Goal: Information Seeking & Learning: Learn about a topic

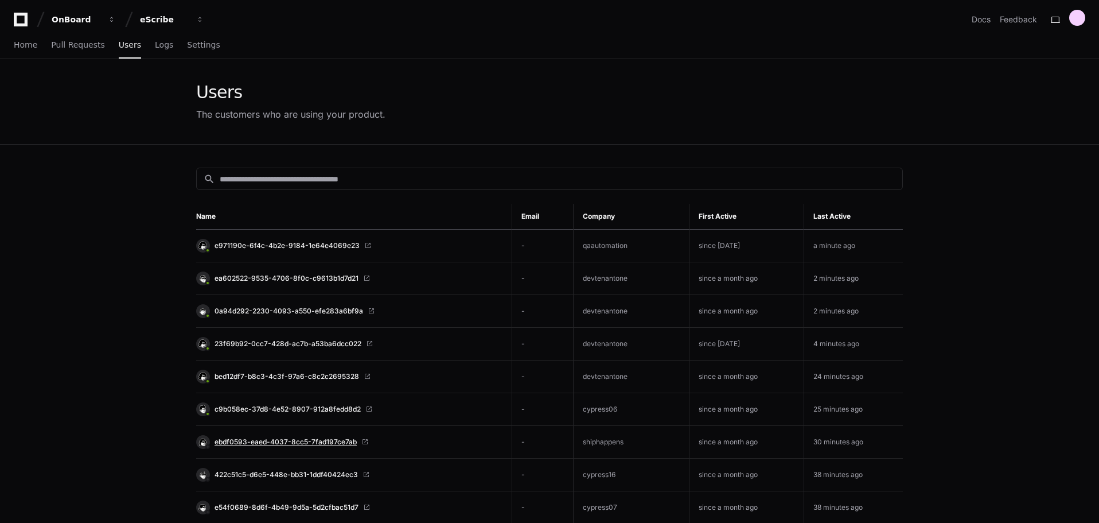
click at [293, 439] on span "ebdf0593-eaed-4037-8cc5-7fad197ce7ab" at bounding box center [286, 441] width 142 height 9
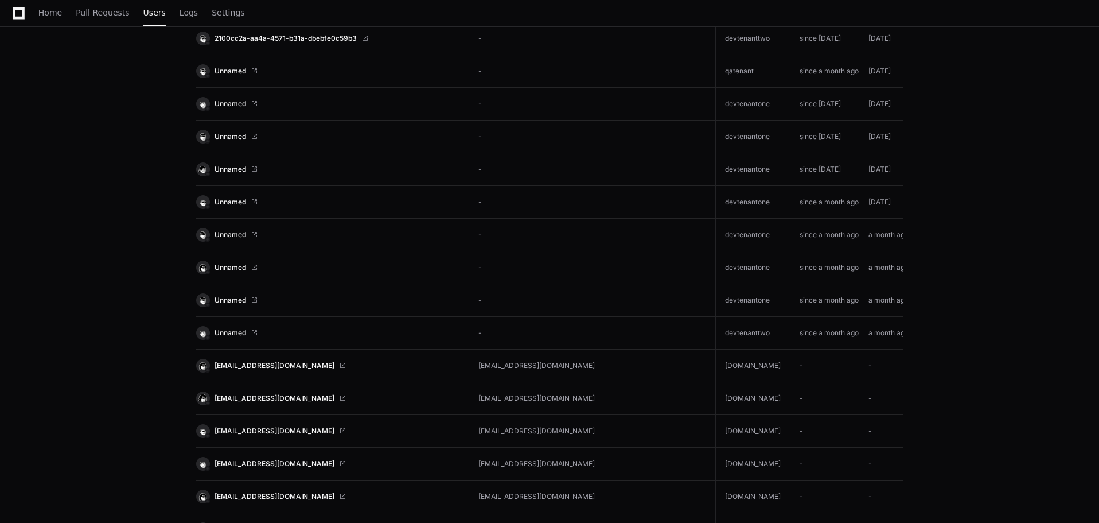
scroll to position [3585, 0]
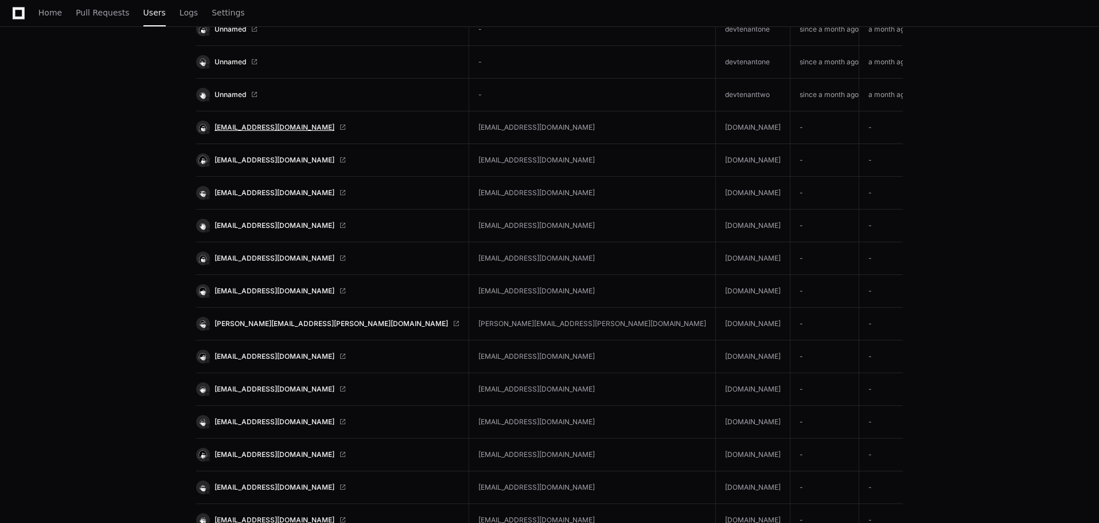
click at [286, 130] on span "nzhurava@onboardmeetings.com" at bounding box center [275, 127] width 120 height 9
click at [45, 21] on link "Home" at bounding box center [50, 13] width 24 height 26
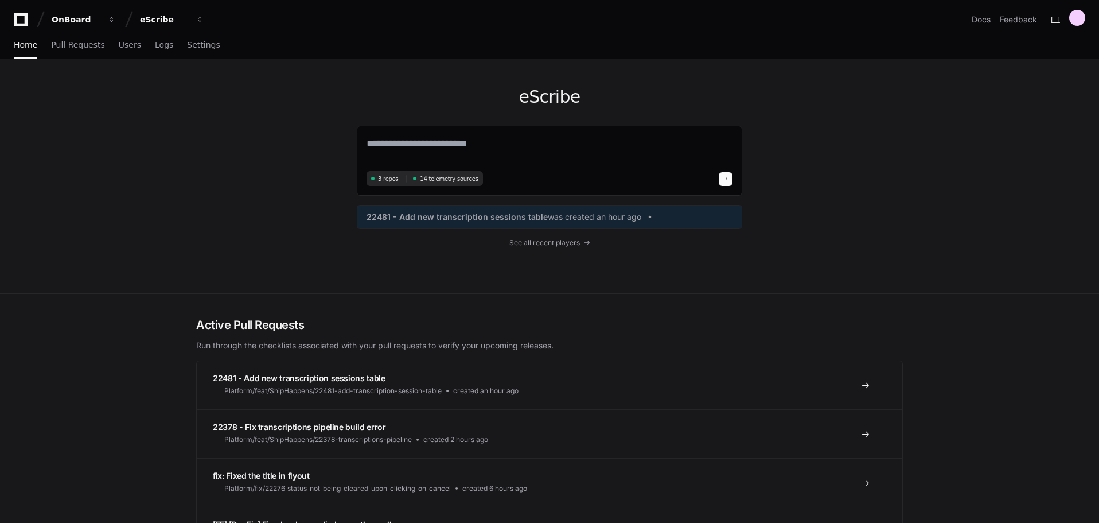
click at [1002, 177] on div "eScribe 3 repos 14 telemetry sources 22481 - Add new transcription sessions tab…" at bounding box center [549, 176] width 1099 height 235
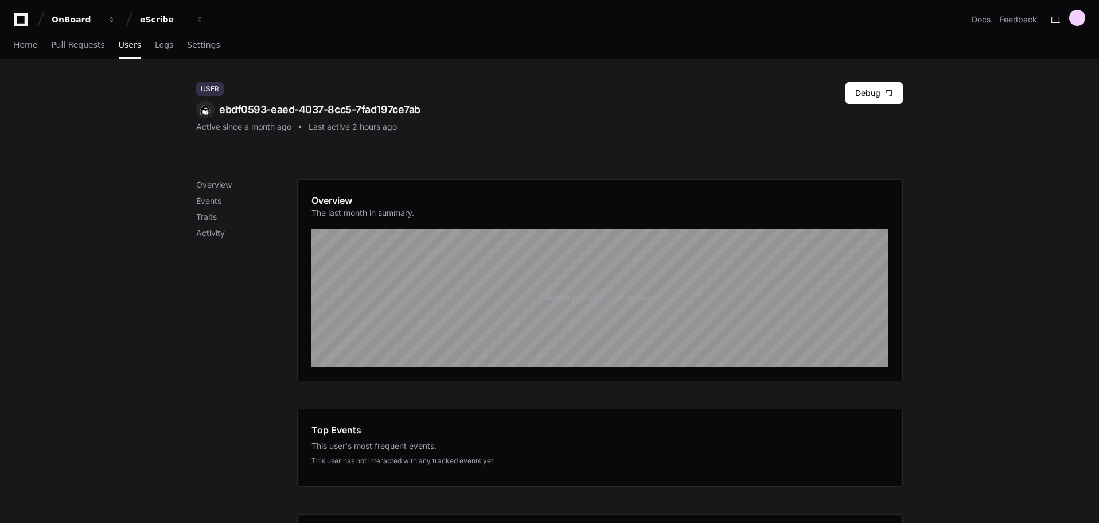
click at [238, 108] on div "ebdf0593-eaed-4037-8cc5-7fad197ce7ab" at bounding box center [308, 109] width 224 height 18
drag, startPoint x: 238, startPoint y: 108, endPoint x: 403, endPoint y: 108, distance: 165.2
click at [403, 108] on div "ebdf0593-eaed-4037-8cc5-7fad197ce7ab" at bounding box center [308, 109] width 224 height 18
copy div "ebdf0593-eaed-4037-8cc5-7fad197ce7ab"
click at [119, 46] on span "Users" at bounding box center [130, 44] width 22 height 7
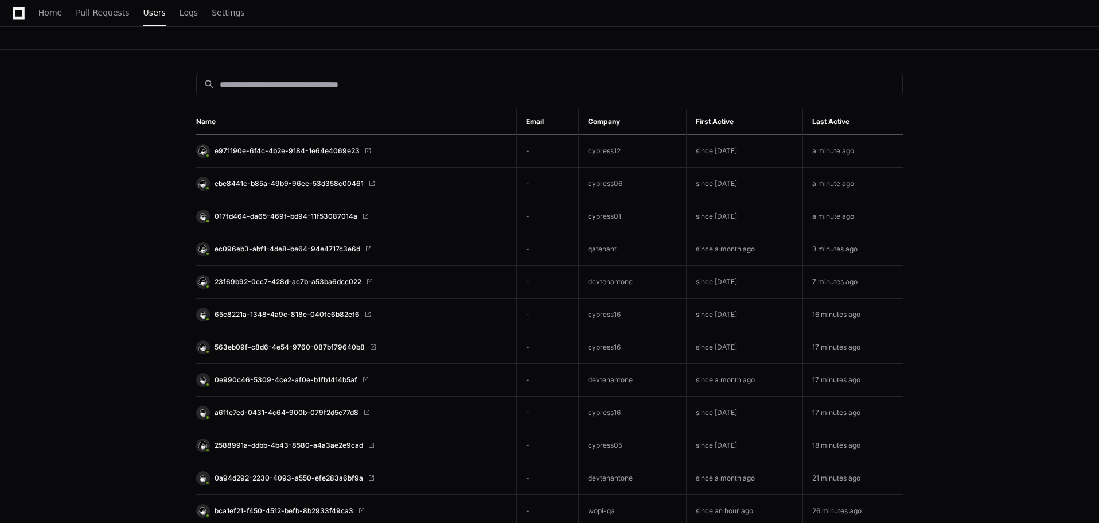
scroll to position [115, 0]
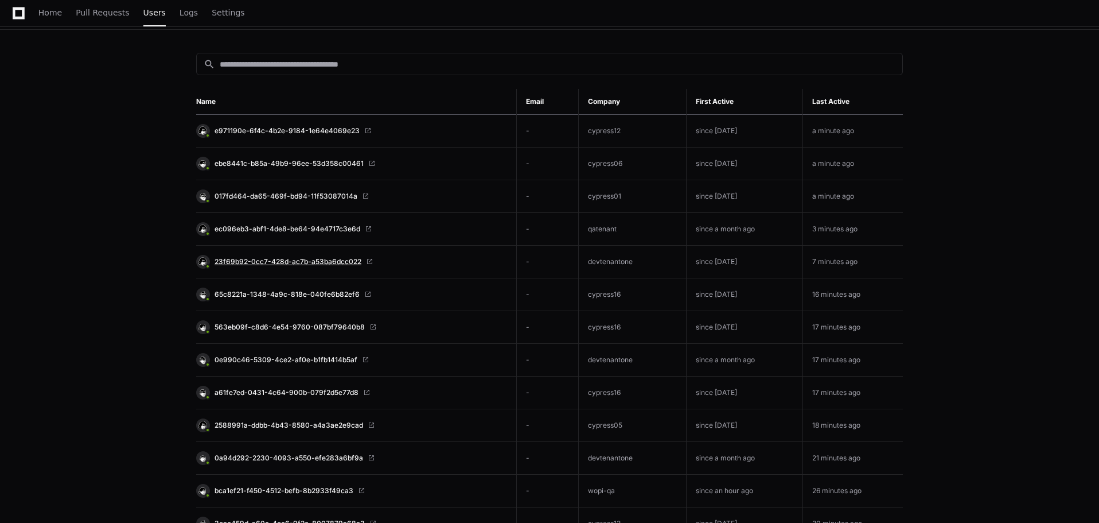
click at [282, 260] on span "23f69b92-0cc7-428d-ac7b-a53ba6dcc022" at bounding box center [288, 261] width 147 height 9
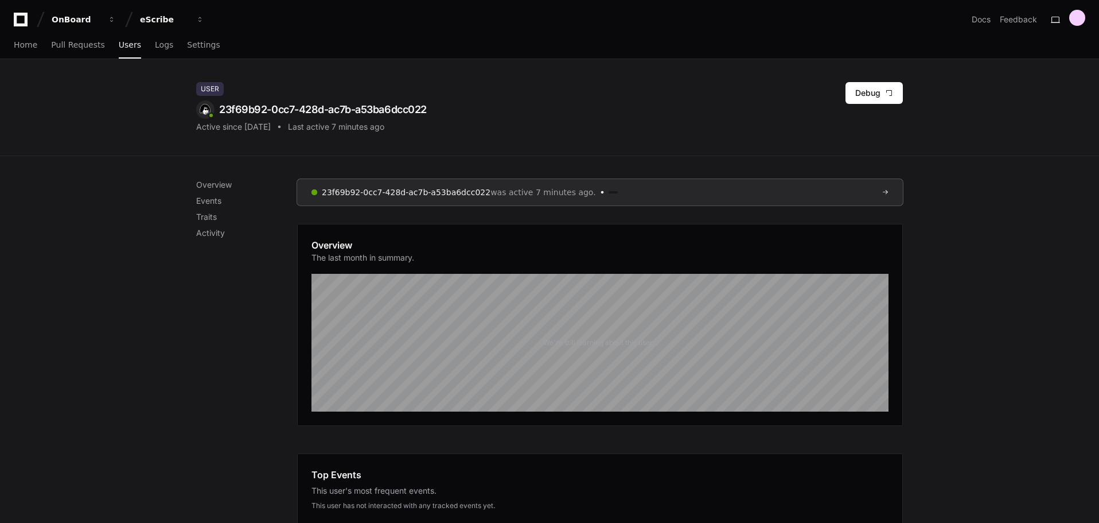
click at [345, 110] on div "23f69b92-0cc7-428d-ac7b-a53ba6dcc022" at bounding box center [311, 109] width 231 height 18
copy div "23f69b92-0cc7-428d-ac7b-a53ba6dcc022"
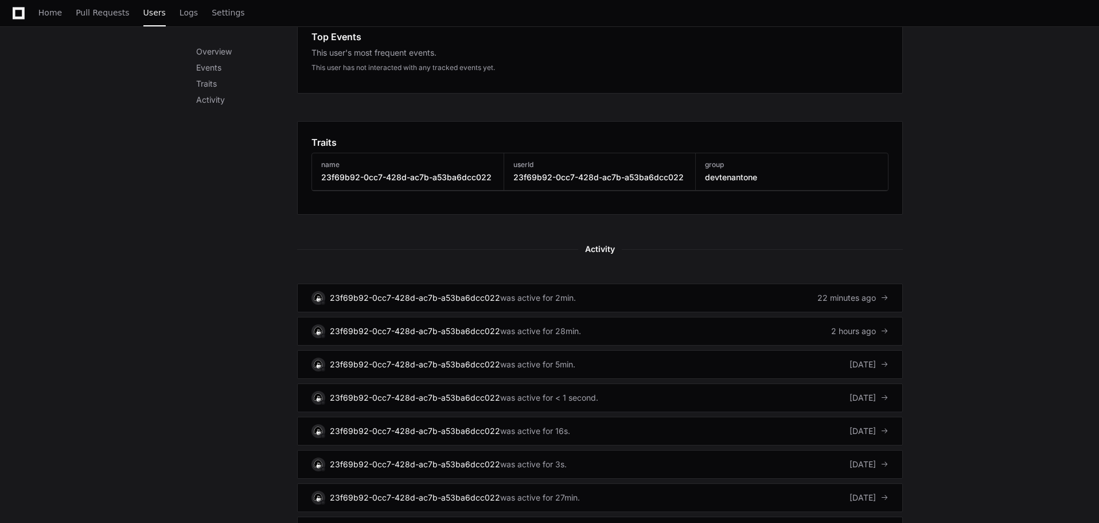
scroll to position [574, 0]
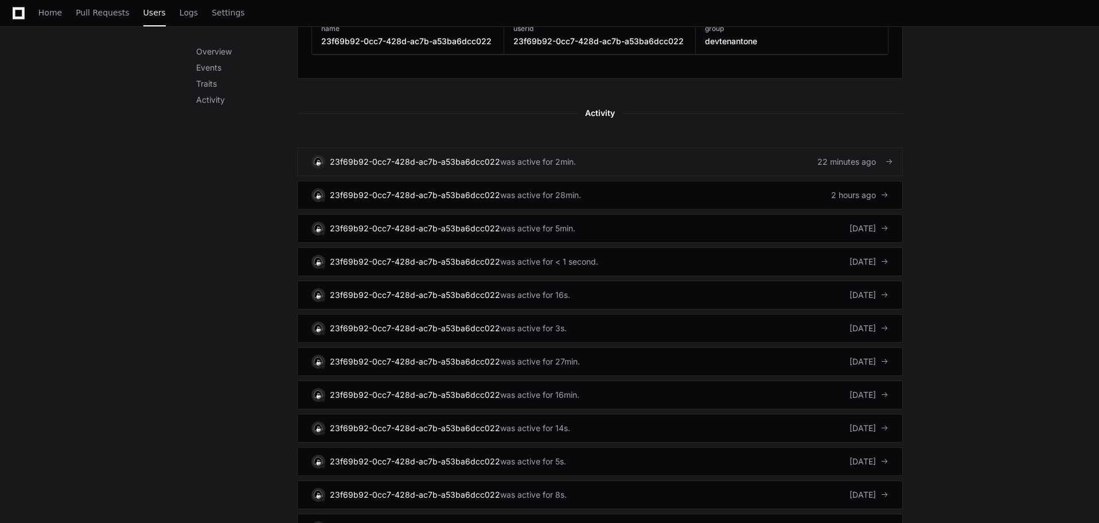
click at [606, 165] on link "23f69b92-0cc7-428d-ac7b-a53ba6dcc022 was active for 2min. 22 minutes ago" at bounding box center [600, 161] width 606 height 29
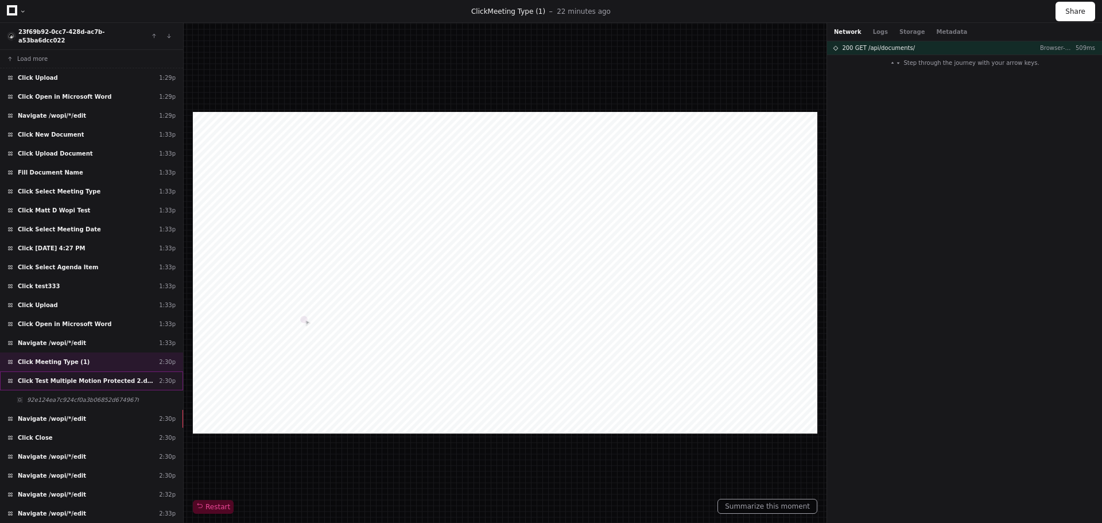
click at [148, 371] on div "Click Test Multiple Motion Protected 2.docx 2:30p" at bounding box center [91, 380] width 183 height 19
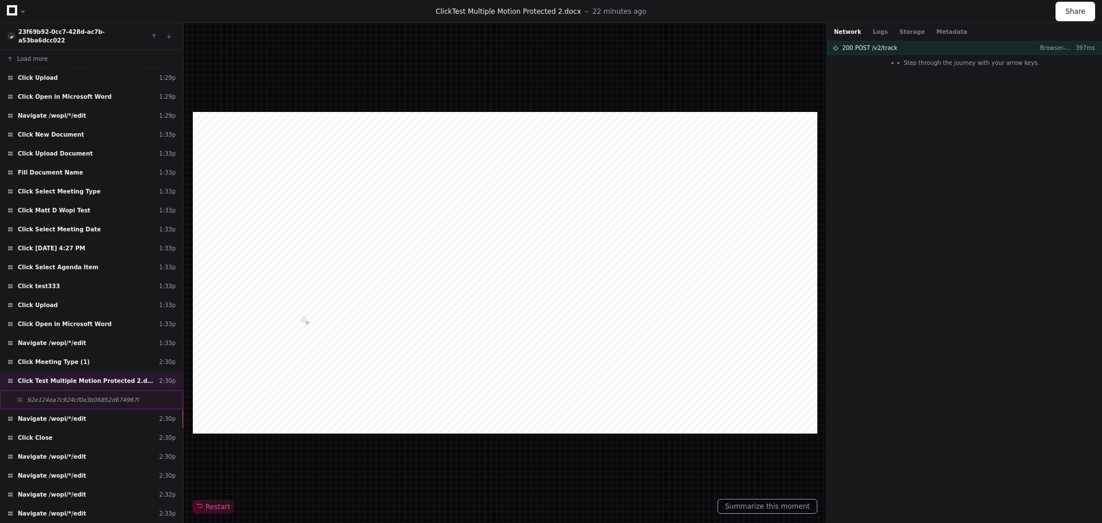
click at [127, 390] on div "92e124ea7c924cf0a3b06852d674967f" at bounding box center [91, 399] width 183 height 19
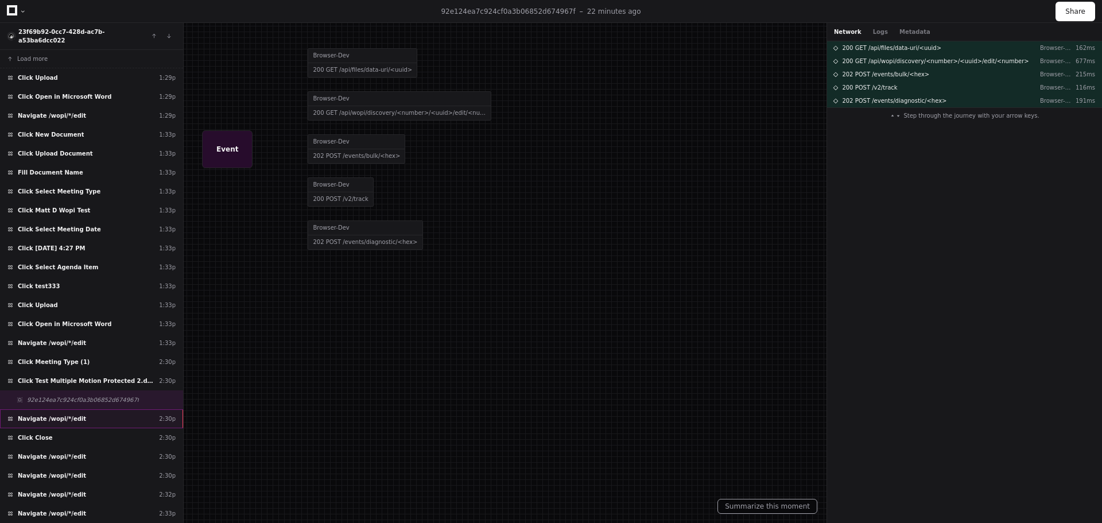
click at [117, 410] on div "Navigate /wopi/*/edit 2:30p" at bounding box center [91, 418] width 183 height 19
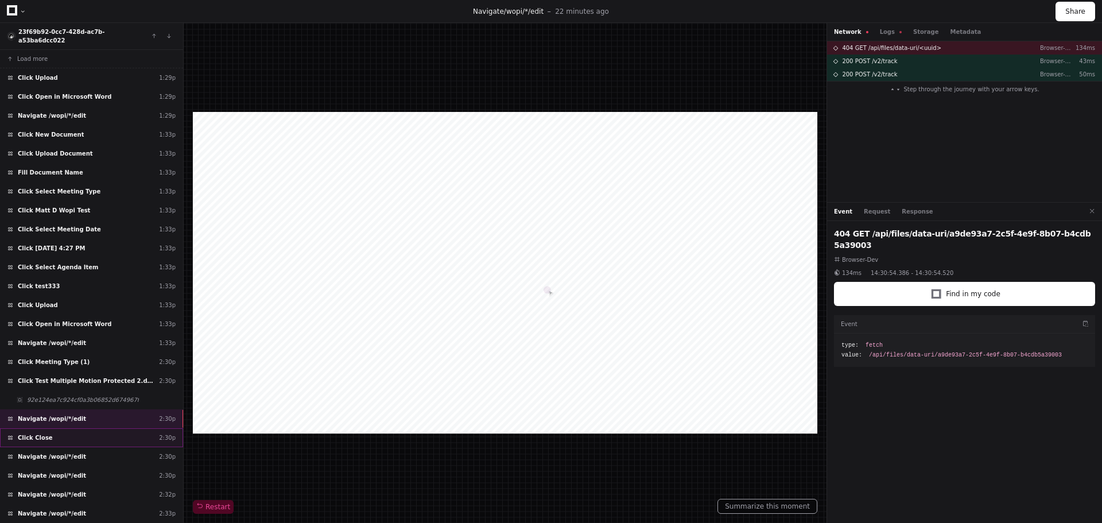
click at [106, 431] on div "Click Close 2:30p" at bounding box center [91, 437] width 183 height 19
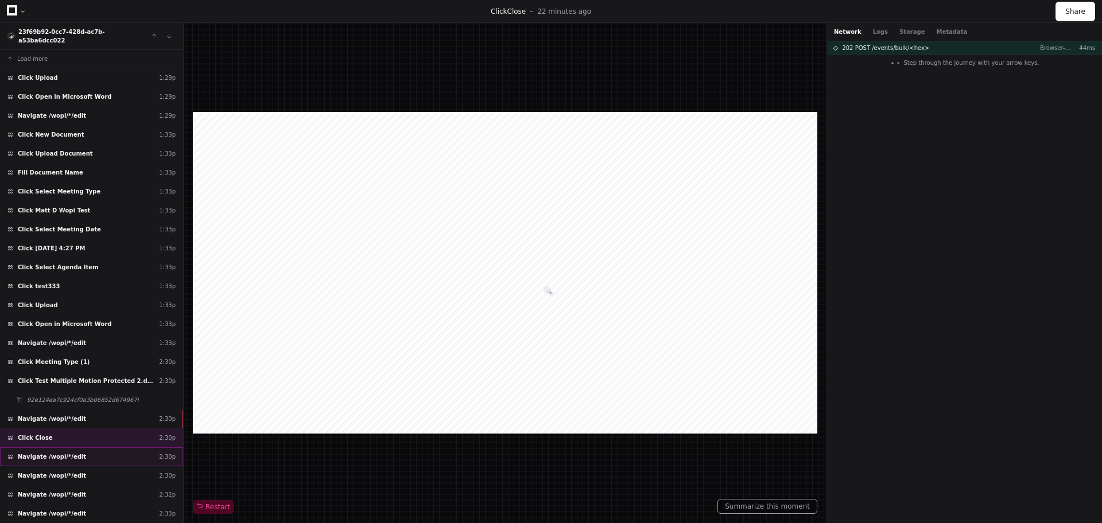
click at [100, 448] on div "Navigate /wopi/*/edit 2:30p" at bounding box center [91, 456] width 183 height 19
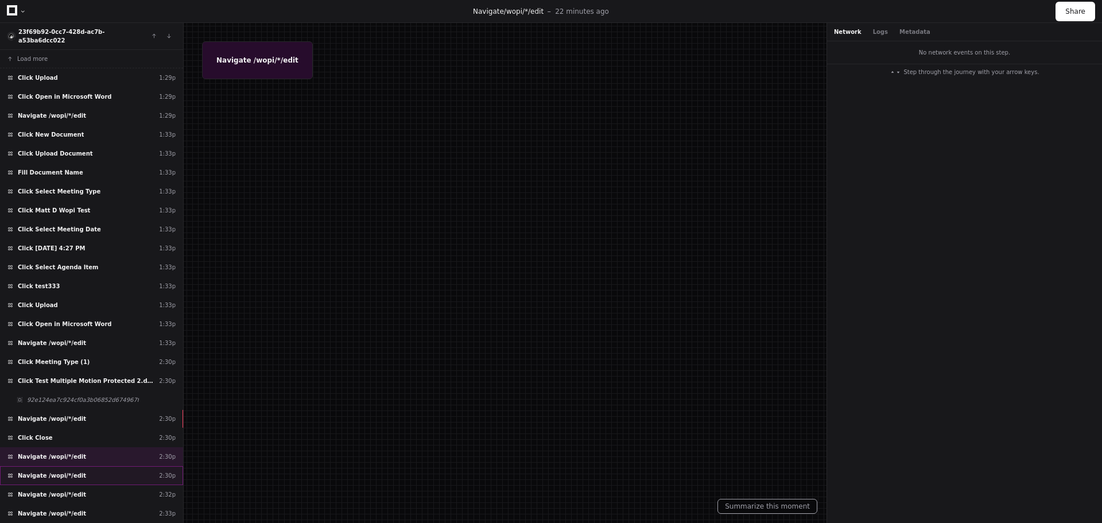
click at [100, 466] on div "Navigate /wopi/*/edit 2:30p" at bounding box center [91, 475] width 183 height 19
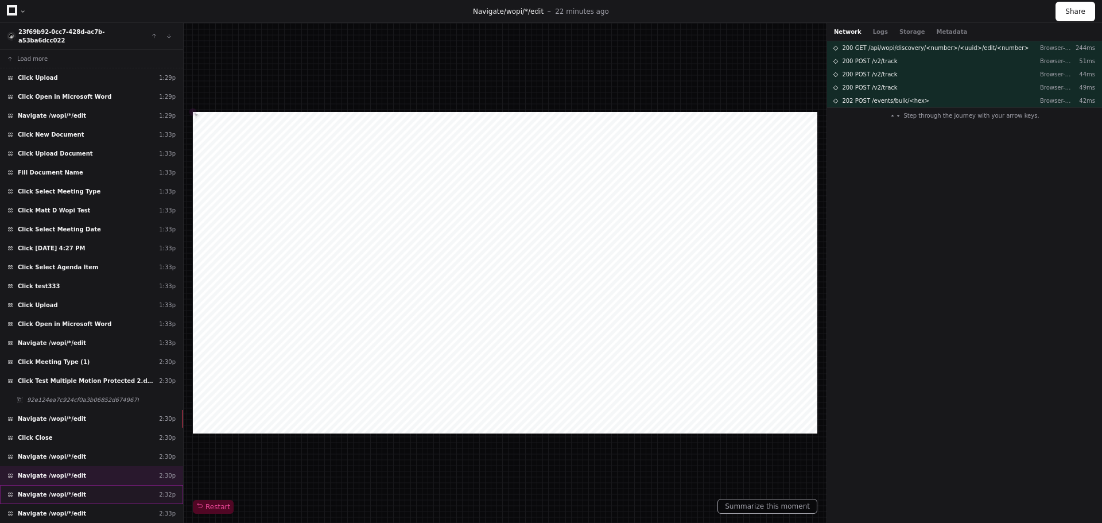
click at [94, 485] on div "Navigate /wopi/*/edit 2:32p" at bounding box center [91, 494] width 183 height 19
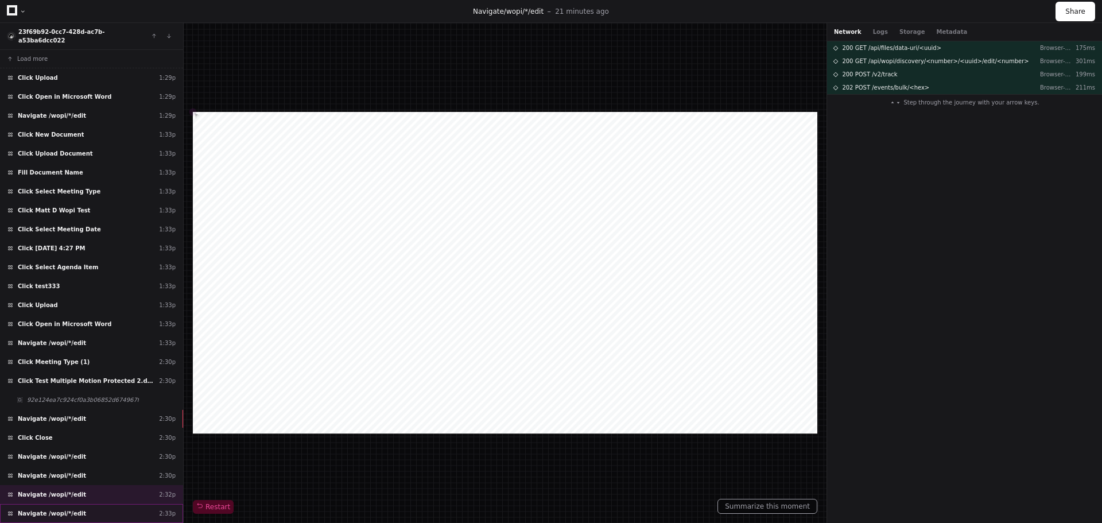
click at [90, 504] on div "Navigate /wopi/*/edit 2:33p" at bounding box center [91, 513] width 183 height 19
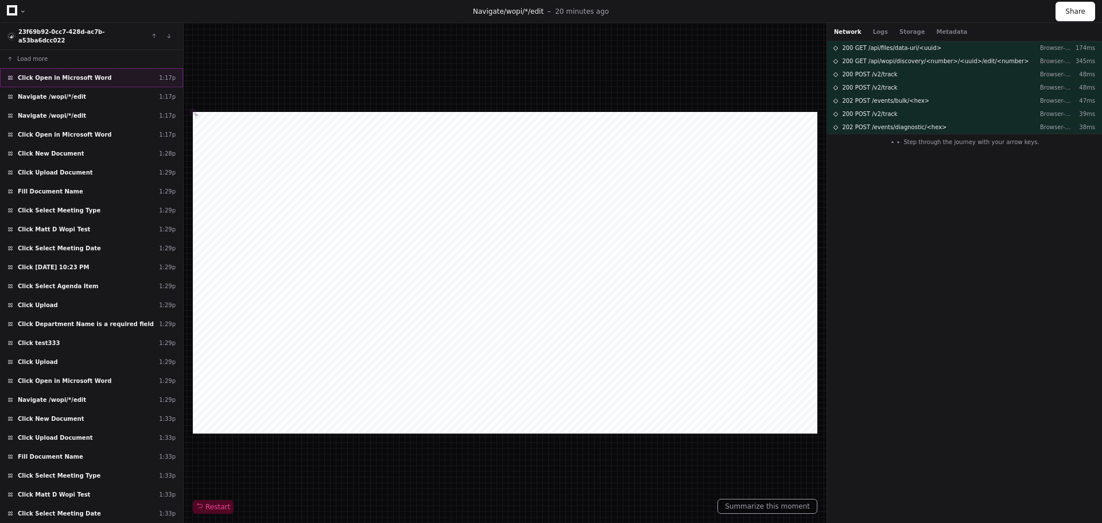
click at [79, 73] on span "Click Open in Microsoft Word" at bounding box center [65, 77] width 94 height 9
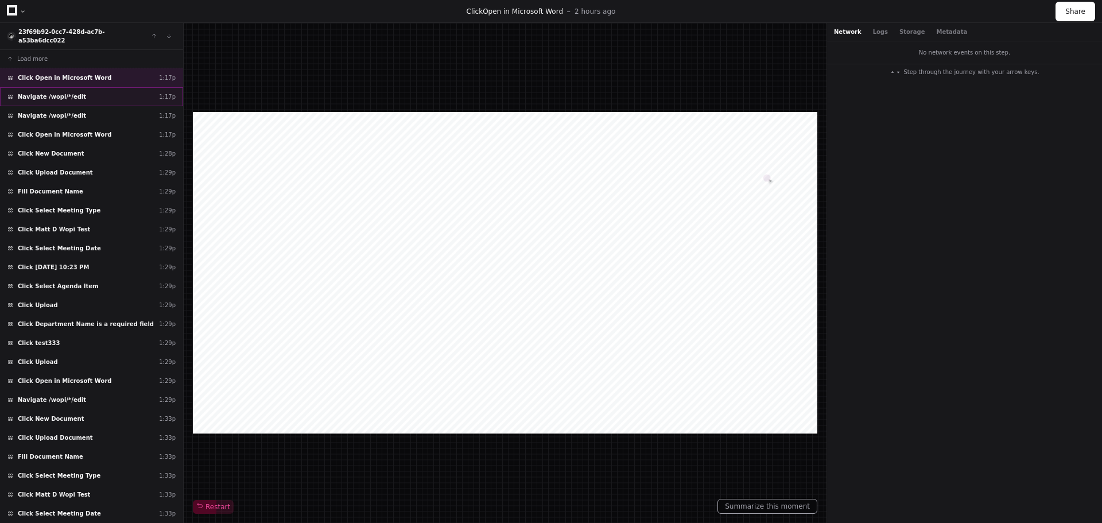
click at [74, 92] on span "Navigate /wopi/*/edit" at bounding box center [52, 96] width 68 height 9
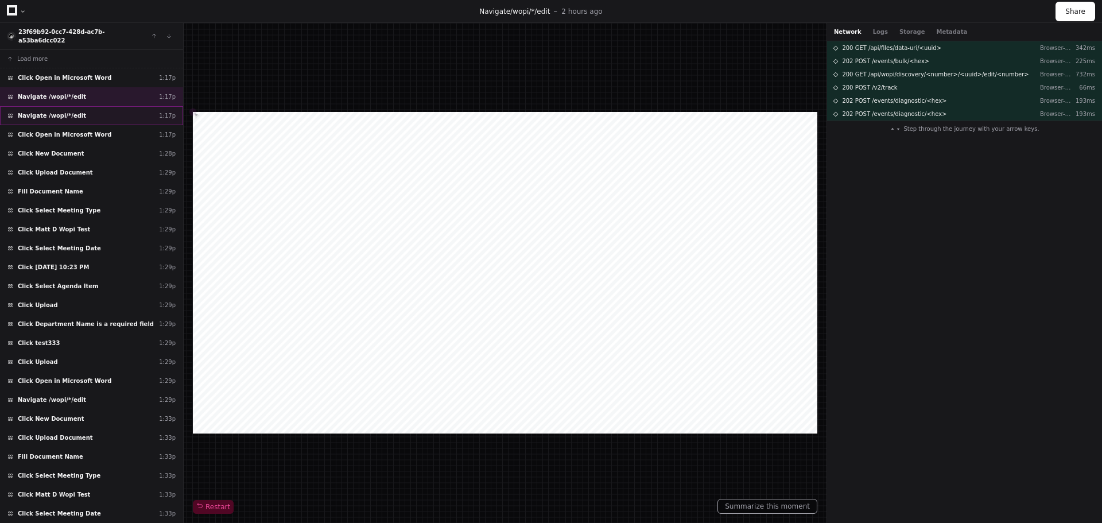
click at [69, 112] on div "Navigate /wopi/*/edit 1:17p" at bounding box center [91, 115] width 183 height 19
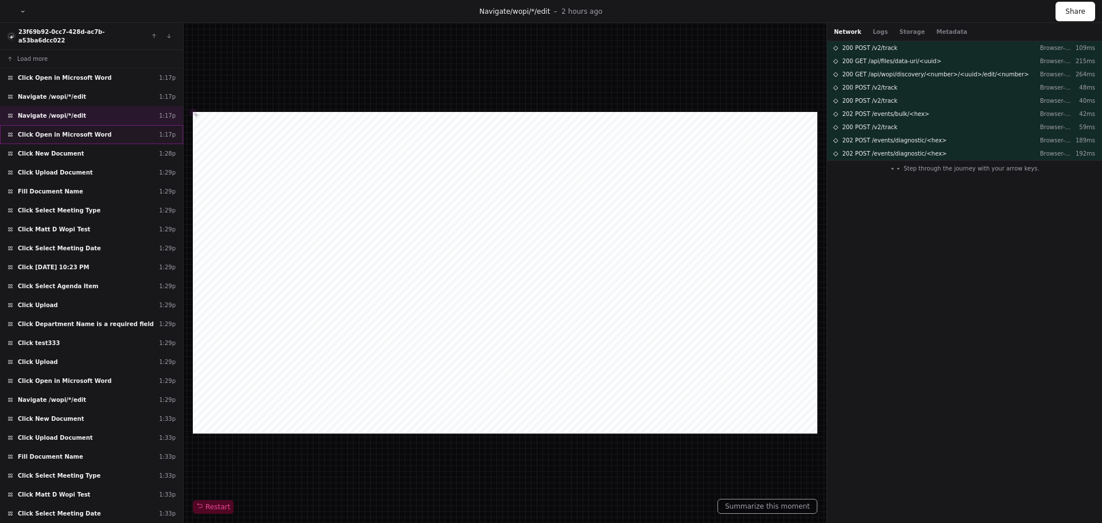
click at [68, 130] on span "Click Open in Microsoft Word" at bounding box center [65, 134] width 94 height 9
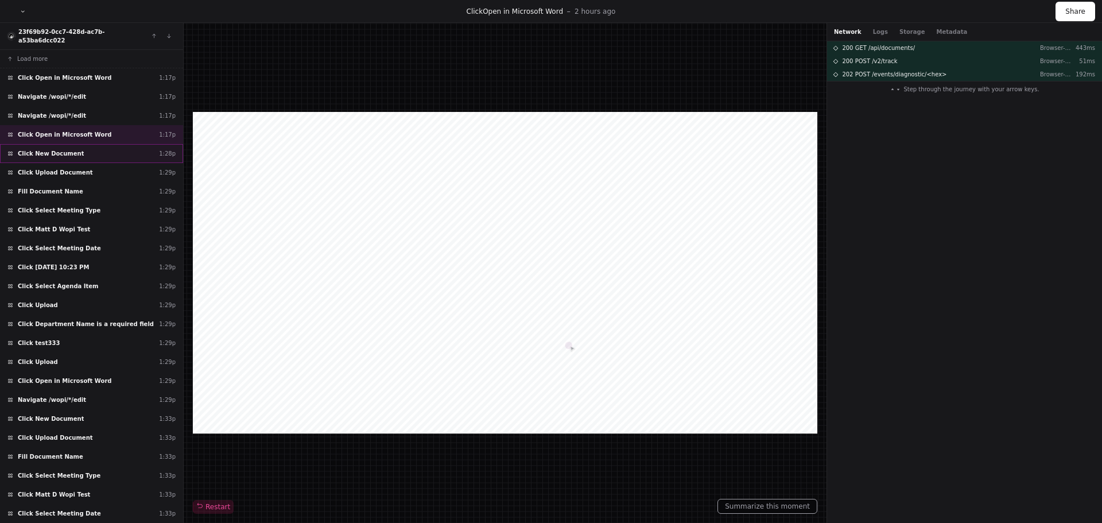
click at [68, 149] on span "Click New Document" at bounding box center [51, 153] width 66 height 9
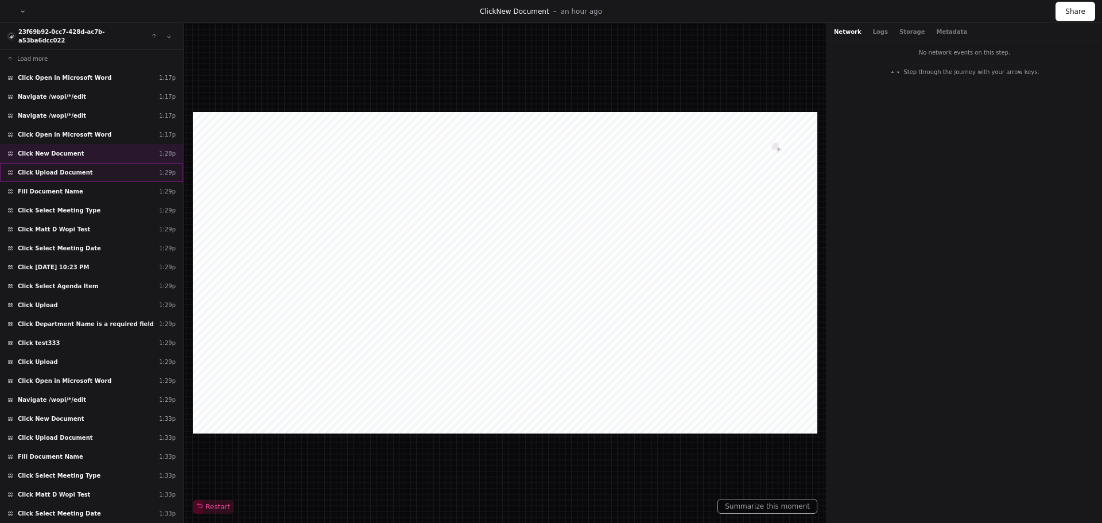
click at [67, 168] on span "Click Upload Document" at bounding box center [55, 172] width 75 height 9
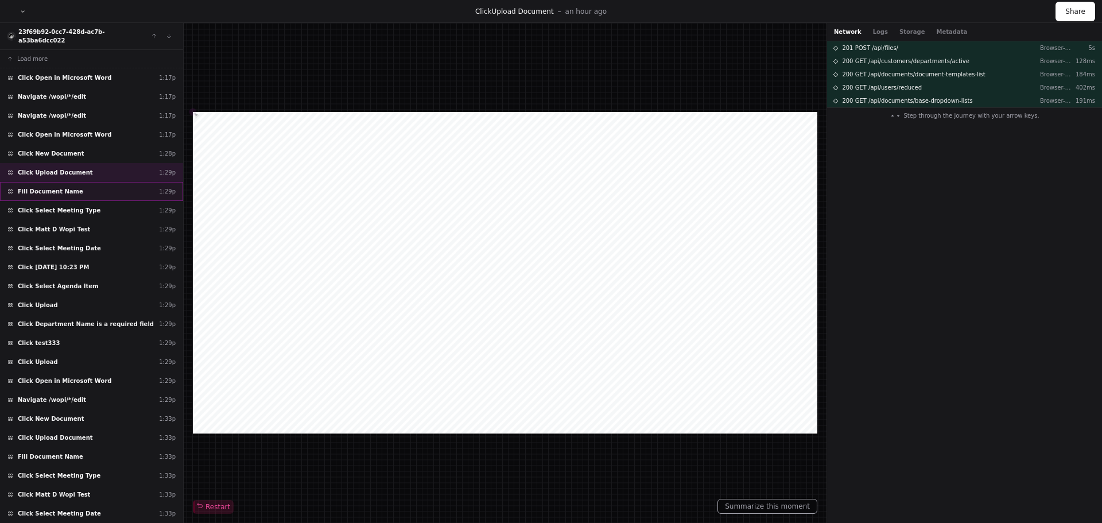
click at [59, 182] on div "Fill Document Name 1:29p" at bounding box center [91, 191] width 183 height 19
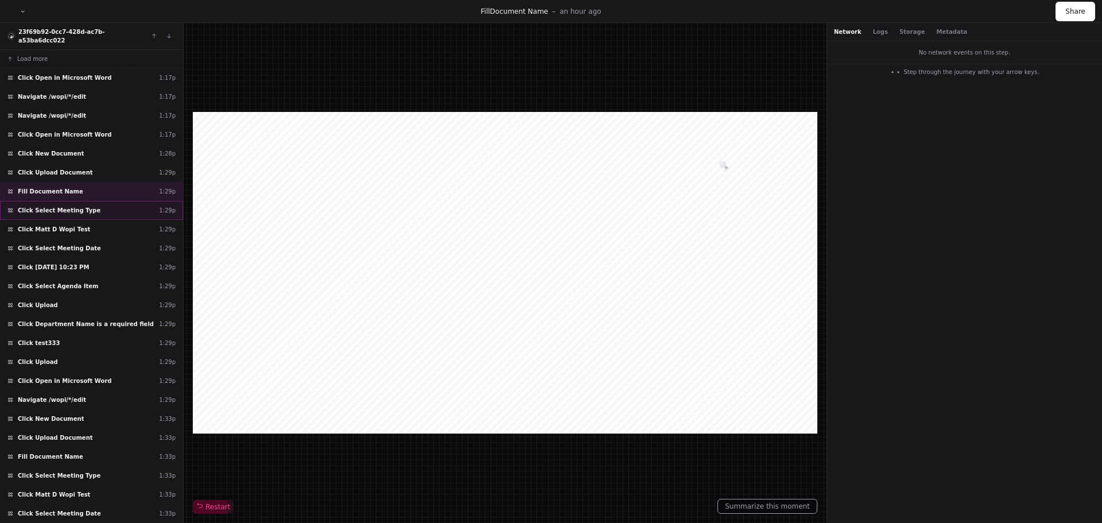
click at [56, 206] on span "Click Select Meeting Type" at bounding box center [59, 210] width 83 height 9
click at [53, 220] on div "Click [PERSON_NAME] Test 1:29p" at bounding box center [91, 229] width 183 height 19
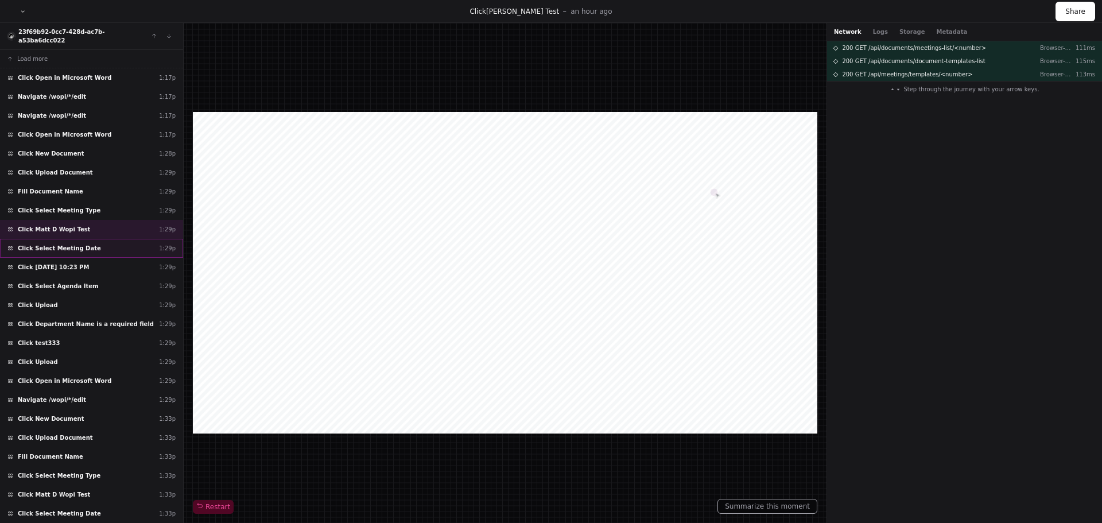
click at [49, 244] on span "Click Select Meeting Date" at bounding box center [59, 248] width 83 height 9
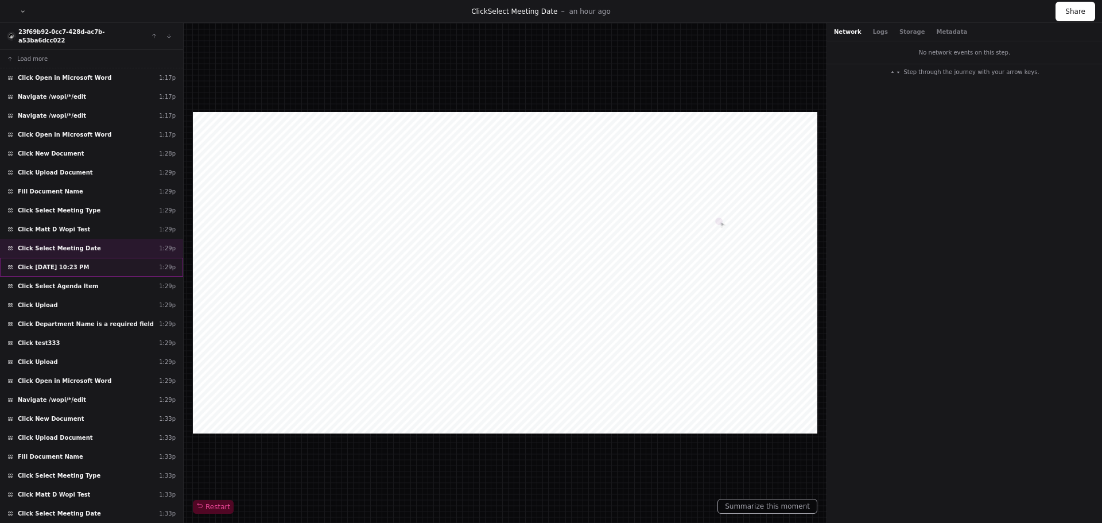
click at [67, 263] on span "Click [DATE] 10:23 PM" at bounding box center [53, 267] width 71 height 9
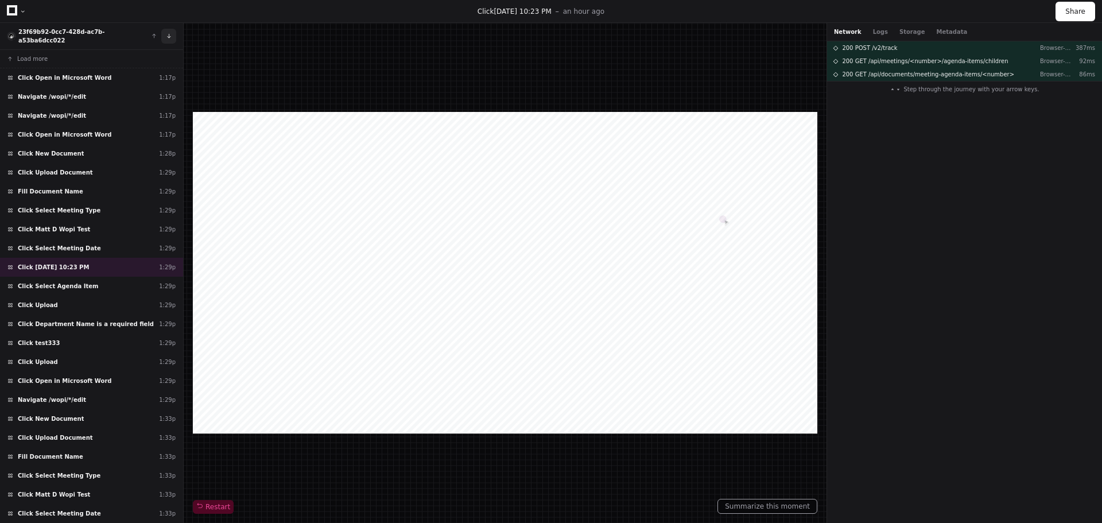
click at [165, 33] on button at bounding box center [168, 36] width 15 height 15
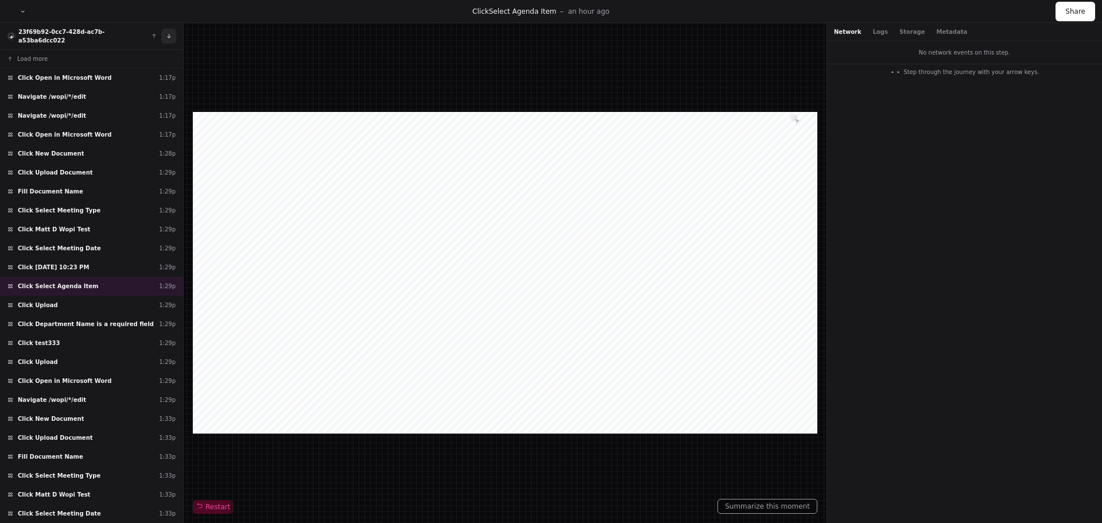
click at [165, 33] on button at bounding box center [168, 36] width 15 height 15
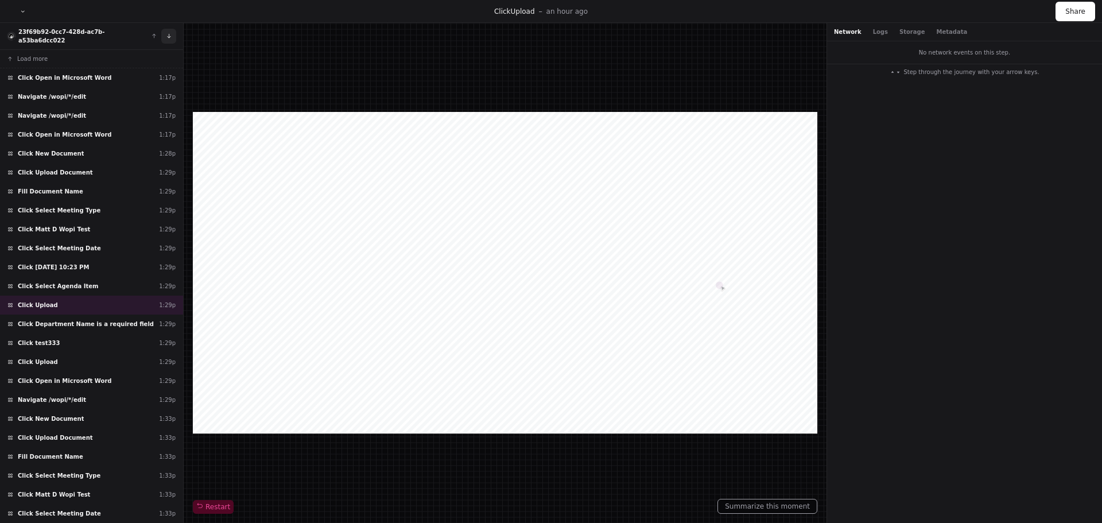
click at [165, 33] on button at bounding box center [168, 36] width 15 height 15
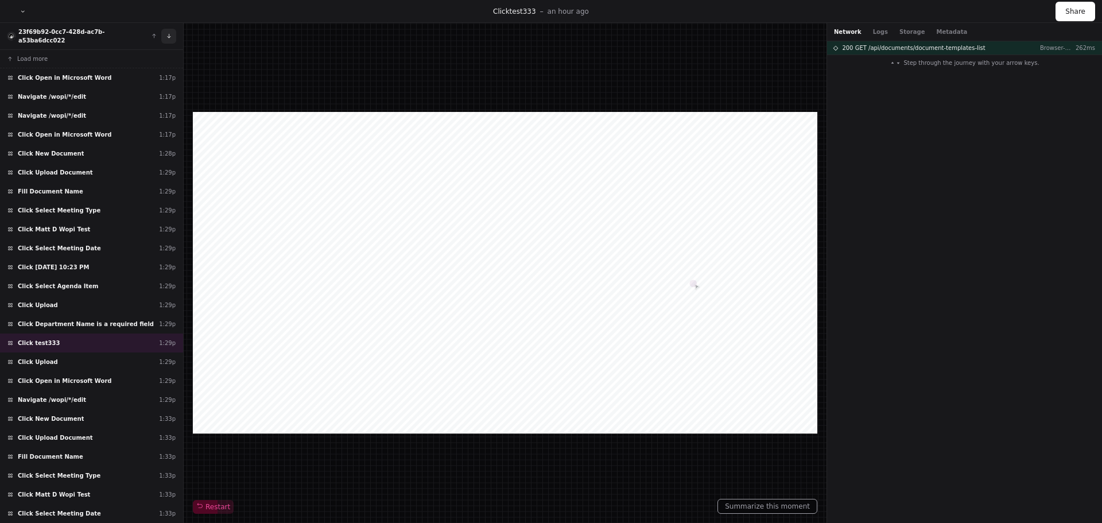
click at [165, 33] on button at bounding box center [168, 36] width 15 height 15
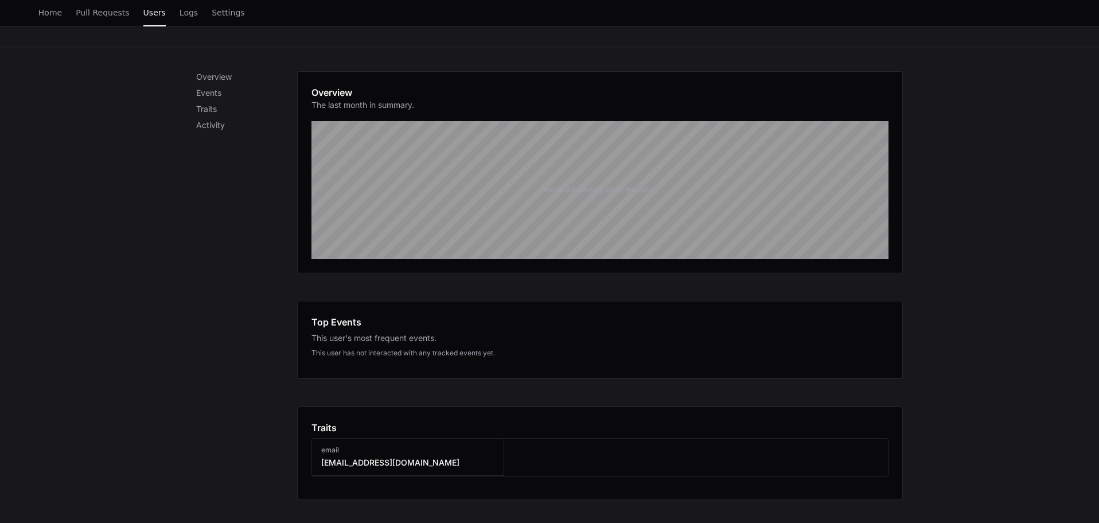
scroll to position [172, 0]
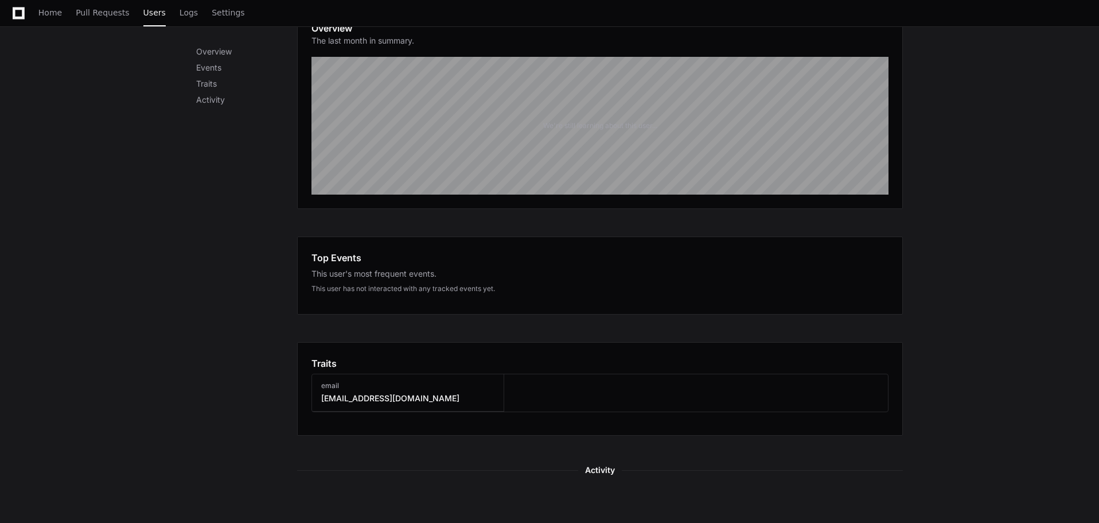
drag, startPoint x: 309, startPoint y: 273, endPoint x: 497, endPoint y: 289, distance: 188.9
click at [497, 289] on div "Top Events This user's most frequent events. This user has not interacted with …" at bounding box center [600, 275] width 606 height 78
click at [569, 290] on div "This user has not interacted with any tracked events yet." at bounding box center [600, 288] width 577 height 9
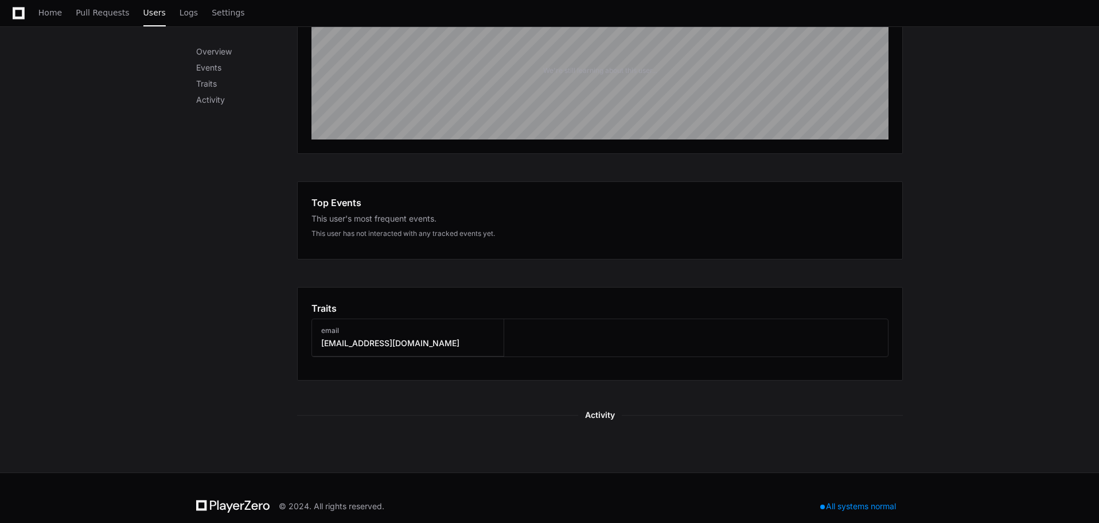
scroll to position [234, 0]
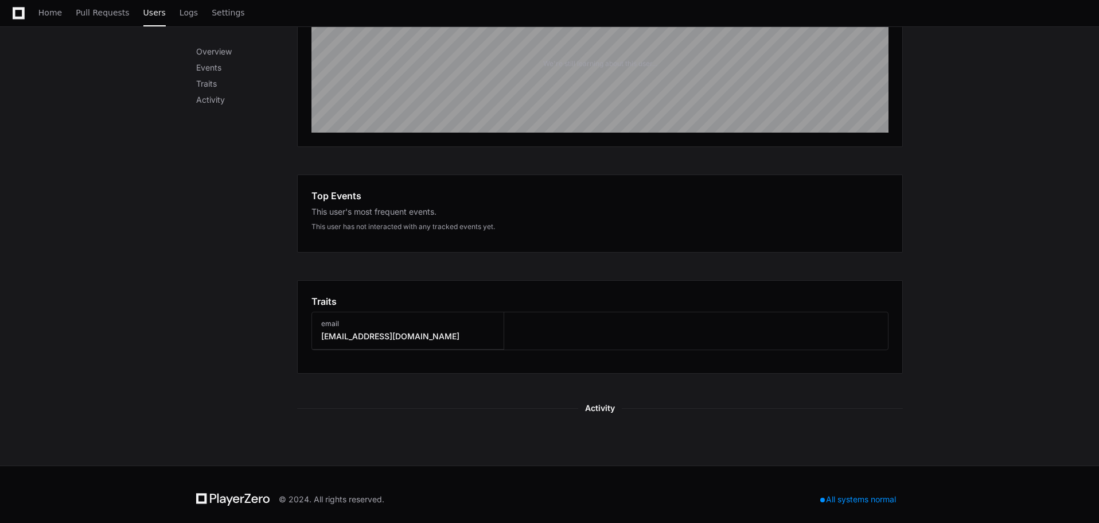
click at [279, 211] on div "Overview Events Traits Activity" at bounding box center [246, 193] width 101 height 497
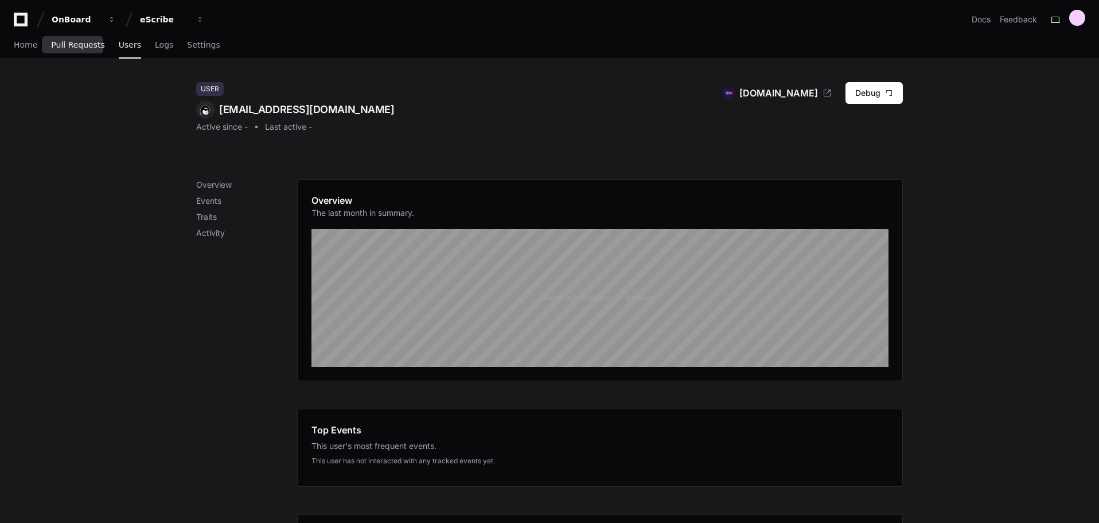
click at [69, 41] on span "Pull Requests" at bounding box center [77, 44] width 53 height 7
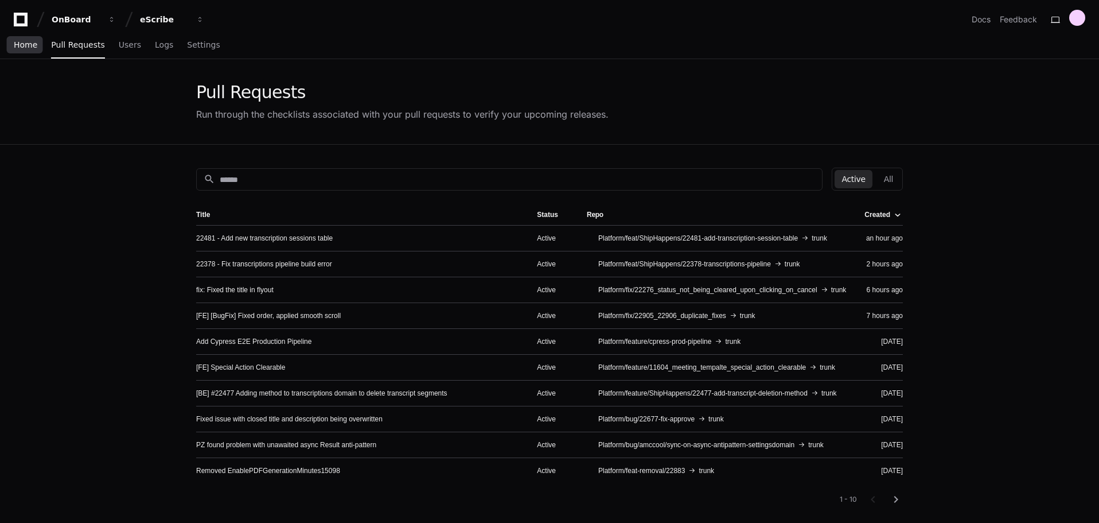
click at [34, 45] on span "Home" at bounding box center [26, 44] width 24 height 7
